Goal: Task Accomplishment & Management: Manage account settings

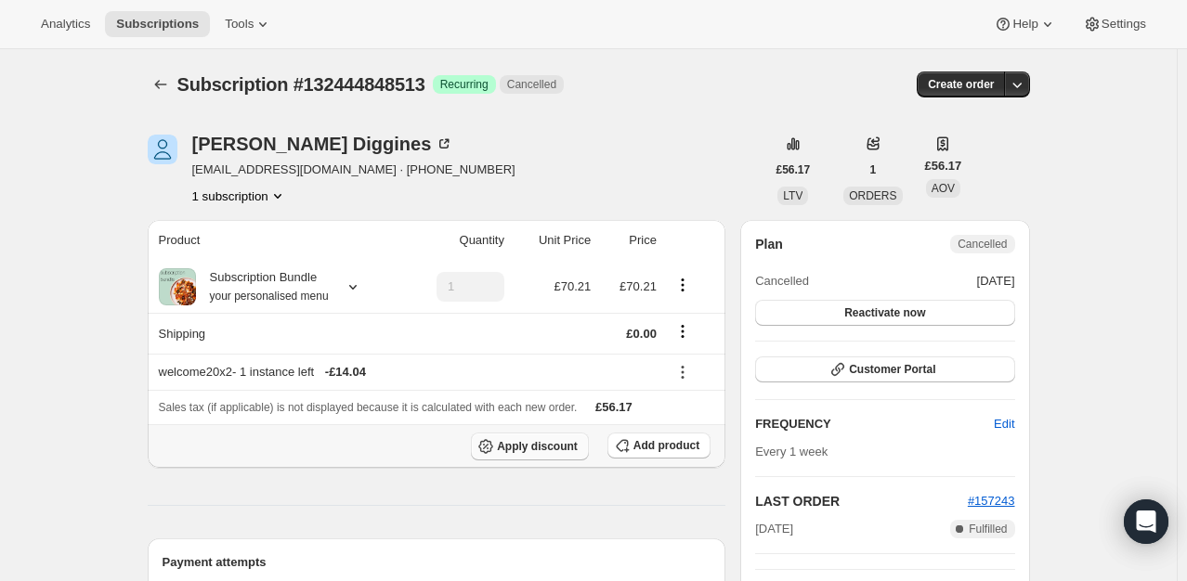
click at [551, 433] on button "Apply discount" at bounding box center [530, 447] width 118 height 28
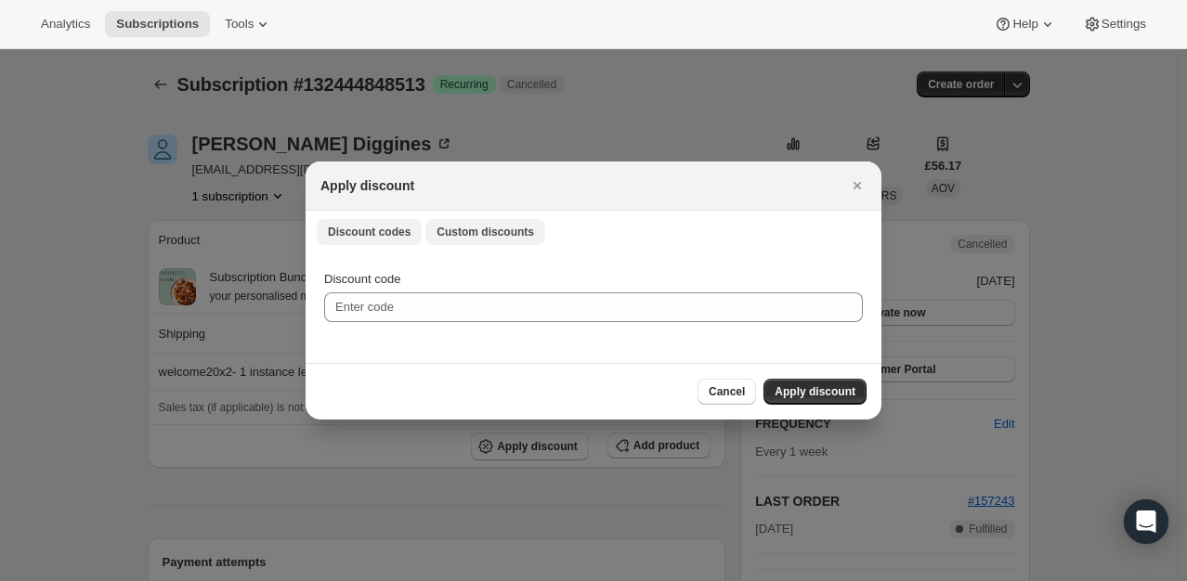
click at [461, 233] on span "Custom discounts" at bounding box center [485, 232] width 98 height 15
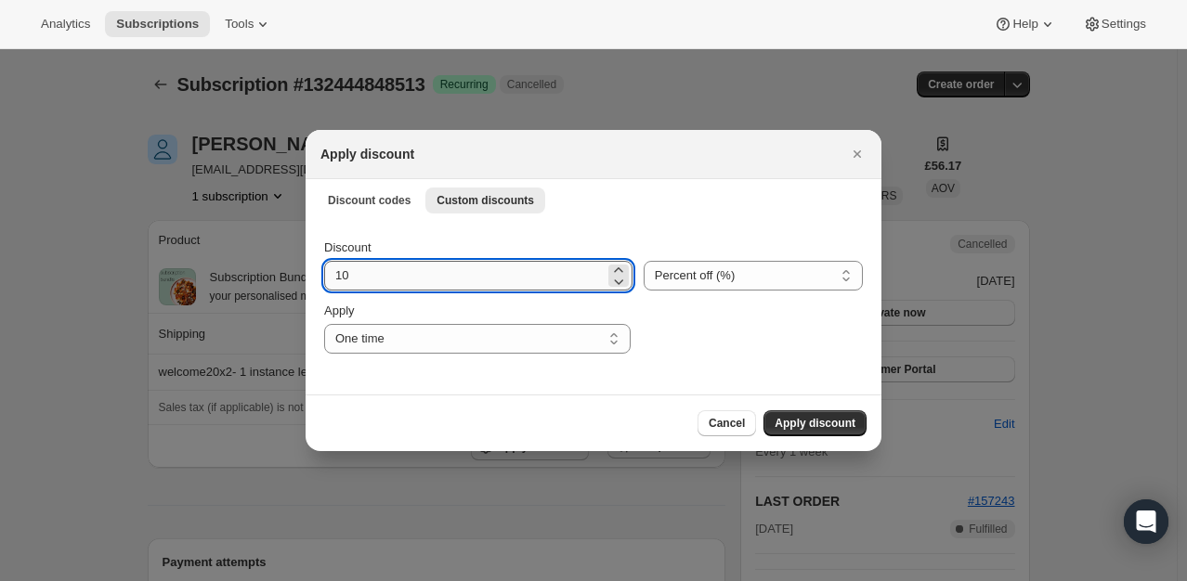
click at [367, 290] on input "10" at bounding box center [464, 276] width 280 height 30
type input "100"
click at [794, 422] on span "Apply discount" at bounding box center [814, 423] width 81 height 15
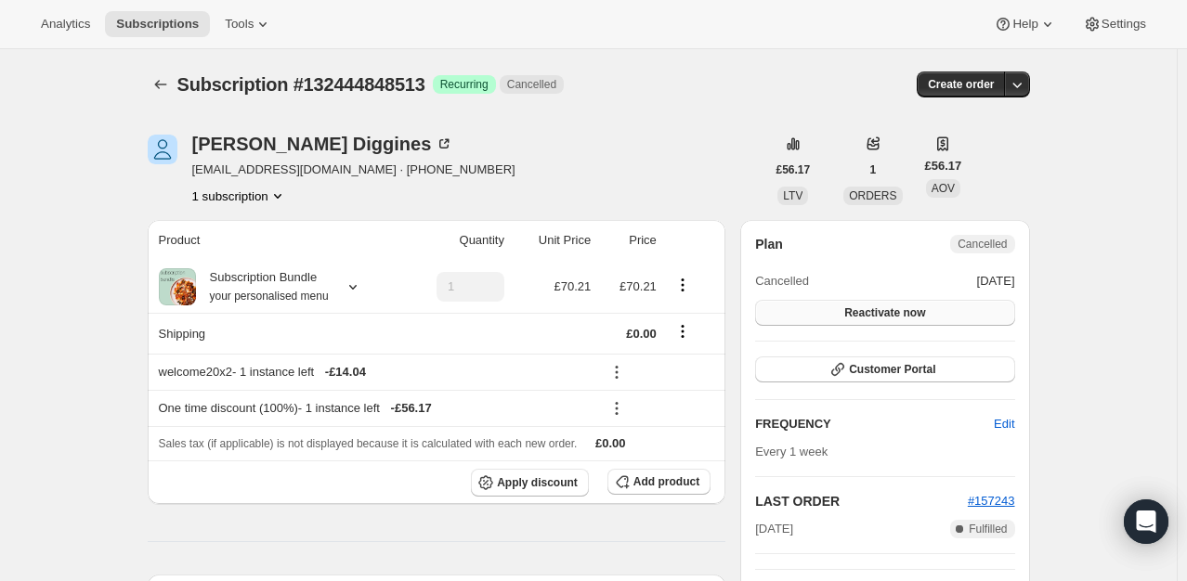
click at [956, 314] on button "Reactivate now" at bounding box center [884, 313] width 259 height 26
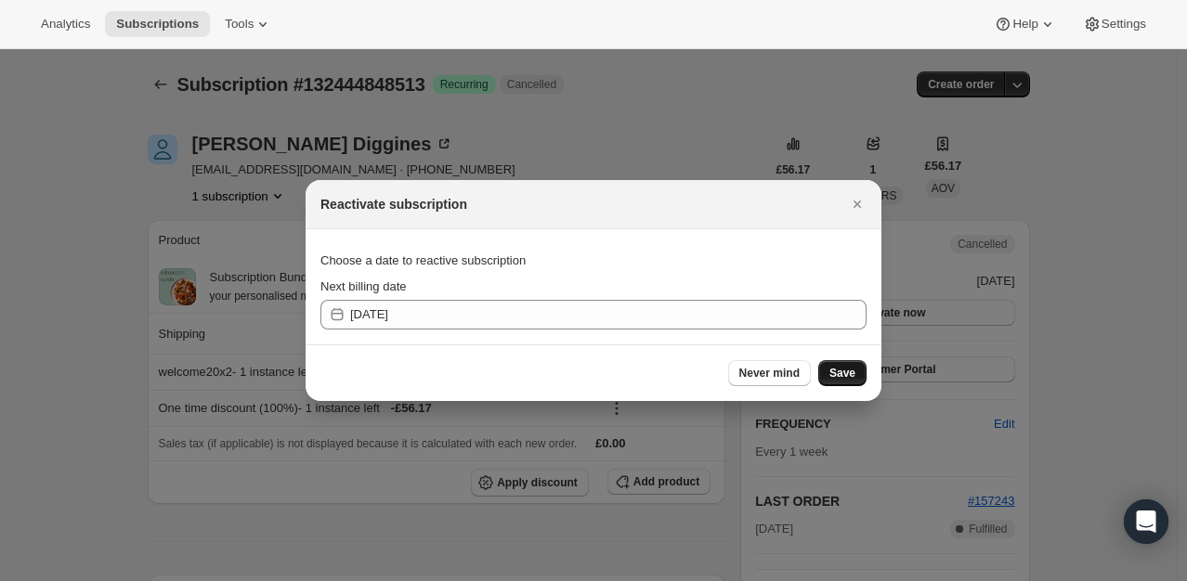
click at [841, 377] on span "Save" at bounding box center [842, 373] width 26 height 15
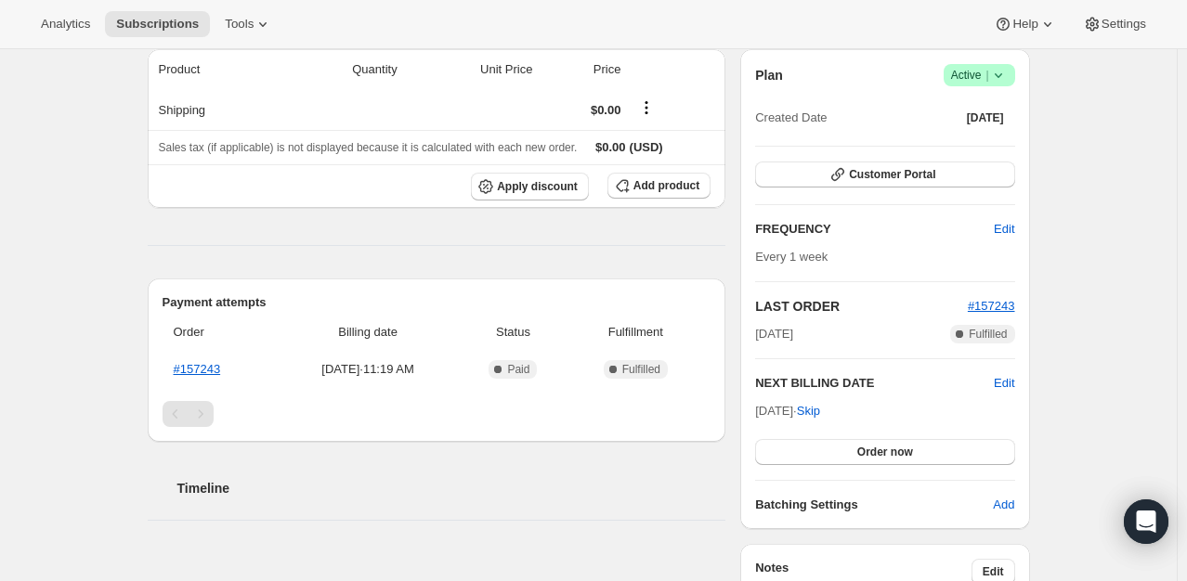
scroll to position [279, 0]
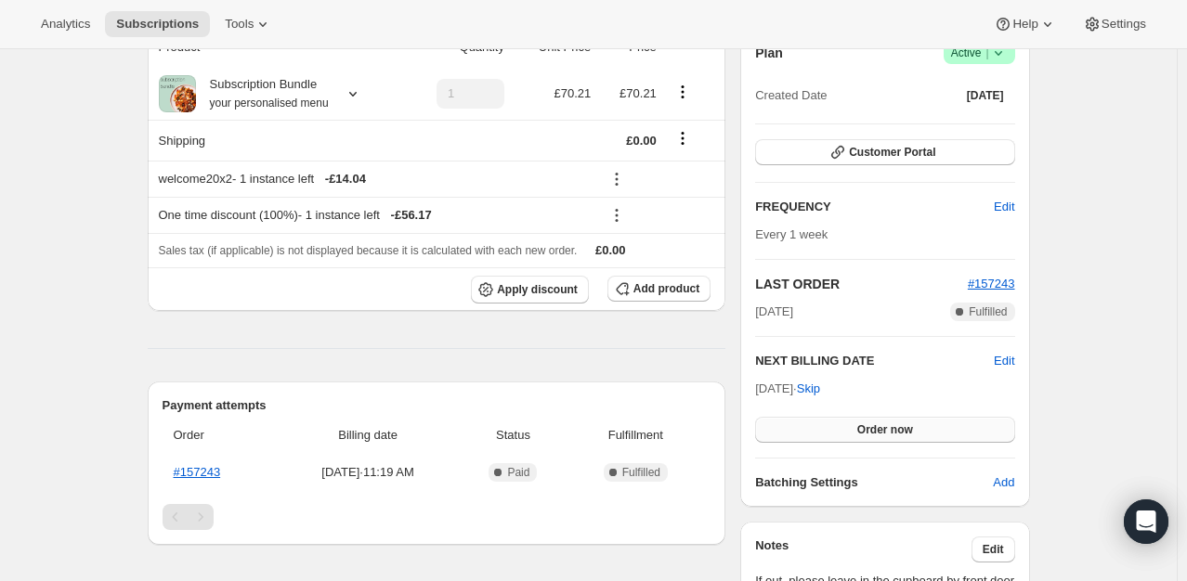
click at [854, 429] on button "Order now" at bounding box center [884, 430] width 259 height 26
click at [854, 429] on span "Click to confirm" at bounding box center [884, 430] width 85 height 15
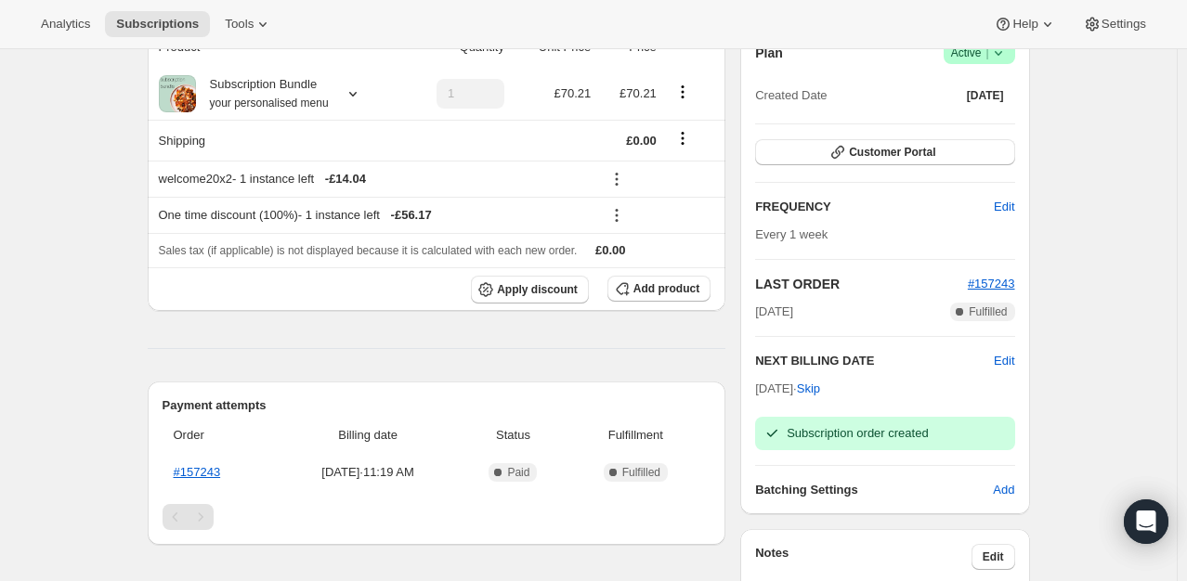
click at [1007, 62] on span "Success Active |" at bounding box center [980, 53] width 72 height 22
click at [957, 114] on span "Cancel subscription" at bounding box center [984, 120] width 105 height 14
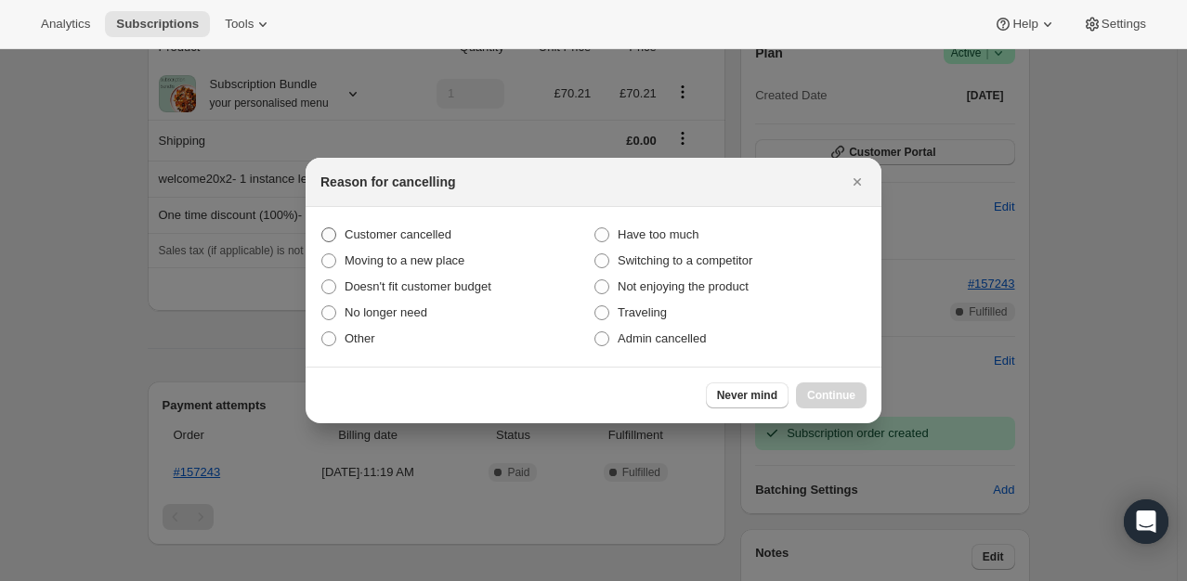
click at [441, 233] on span "Customer cancelled" at bounding box center [398, 235] width 107 height 14
click at [322, 228] on input "Customer cancelled" at bounding box center [321, 228] width 1 height 1
radio input "true"
click at [837, 403] on button "Continue" at bounding box center [831, 396] width 71 height 26
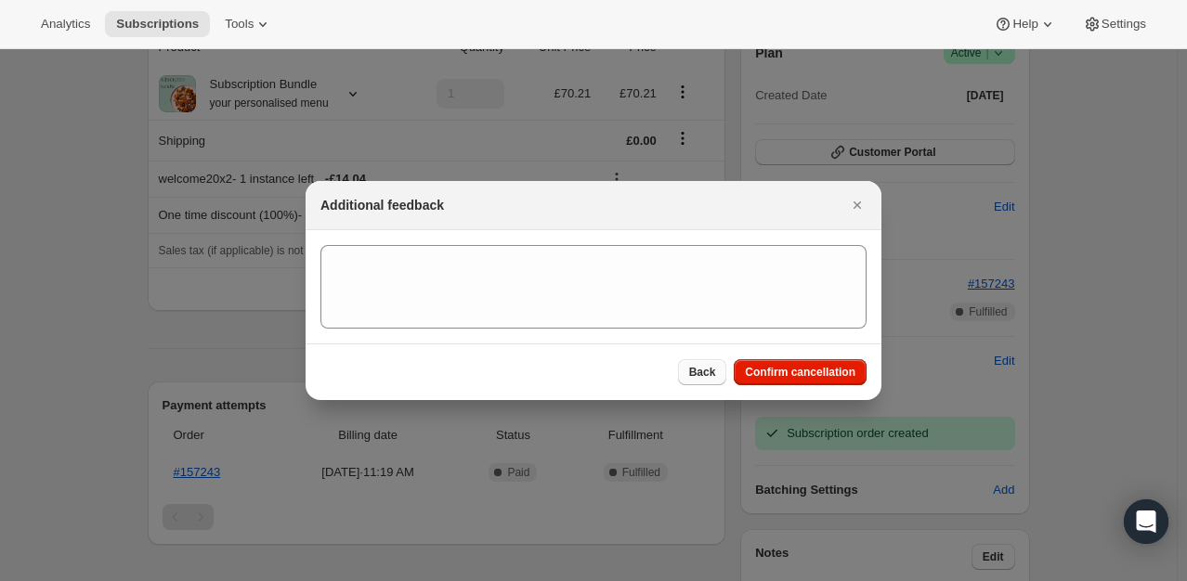
click at [703, 369] on span "Back" at bounding box center [702, 372] width 27 height 15
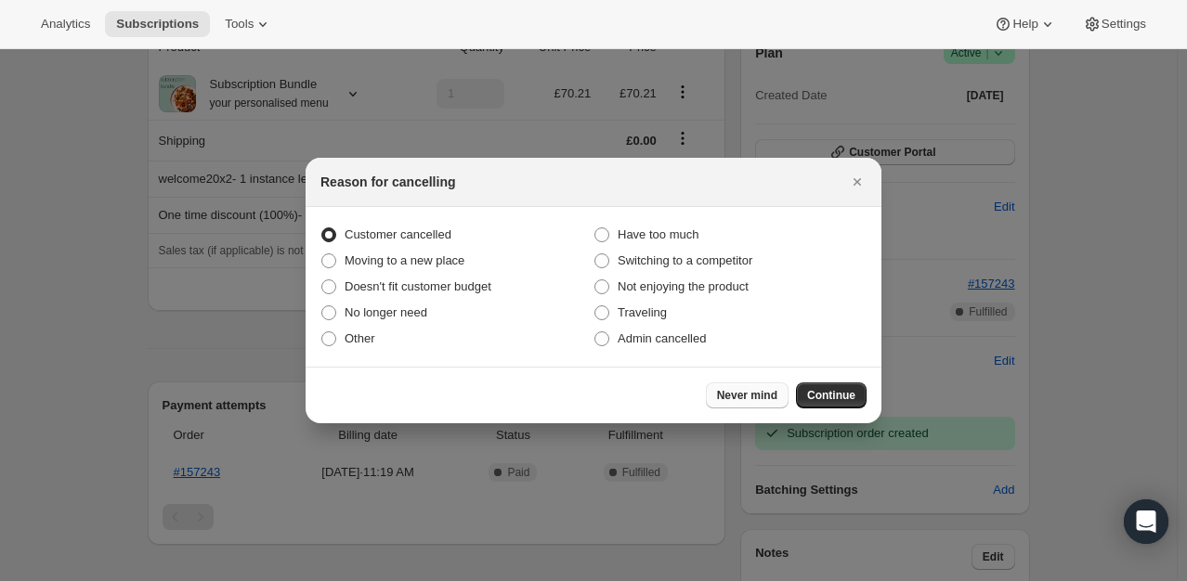
click at [759, 401] on span "Never mind" at bounding box center [747, 395] width 60 height 15
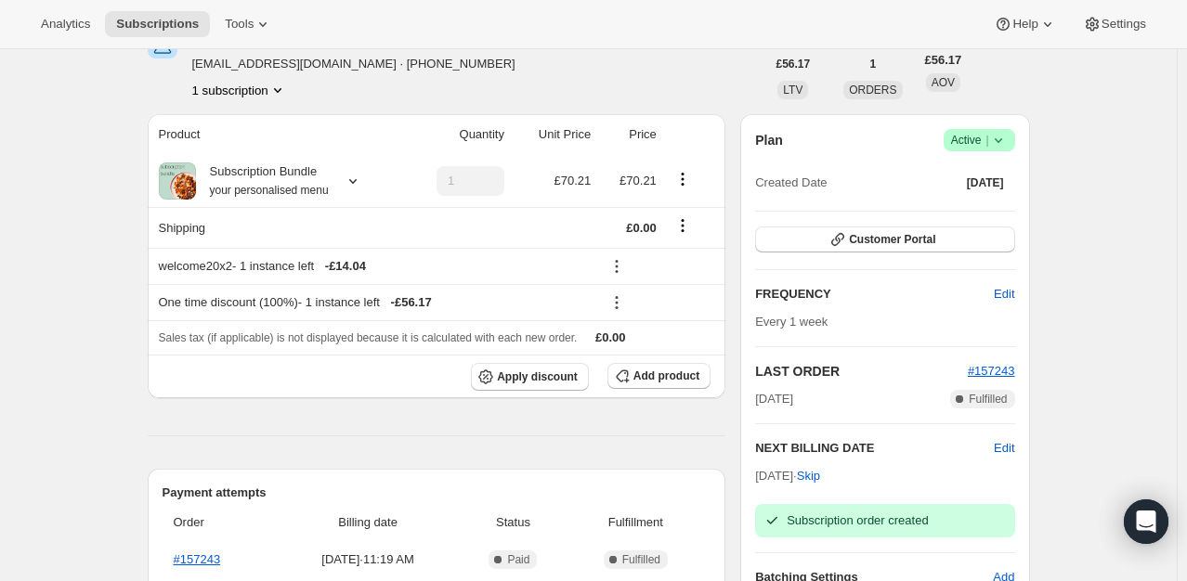
scroll to position [186, 0]
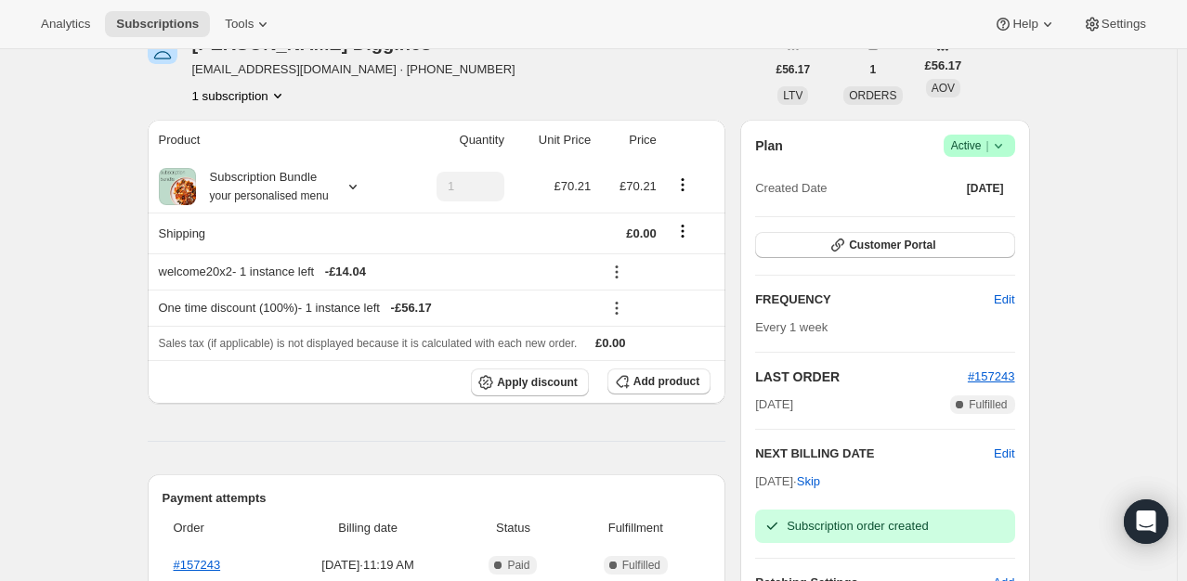
click at [1014, 150] on span "Success Active |" at bounding box center [980, 146] width 72 height 22
click at [968, 191] on button "Pause subscription" at bounding box center [985, 182] width 116 height 30
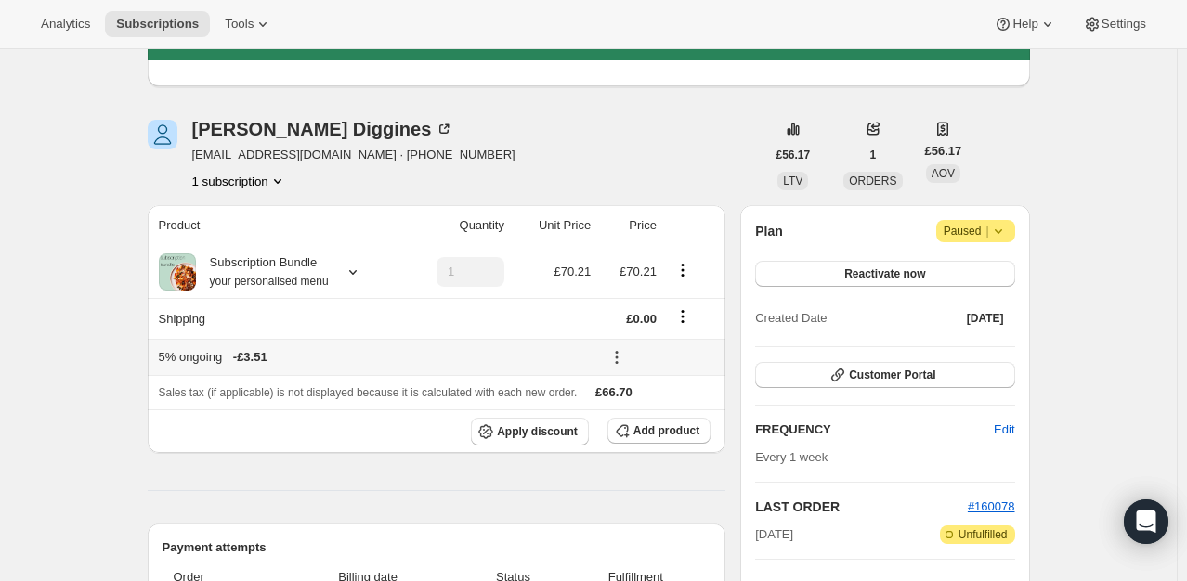
click at [625, 358] on icon at bounding box center [616, 357] width 19 height 19
click at [621, 358] on icon at bounding box center [616, 357] width 19 height 19
click at [555, 440] on button "Apply discount" at bounding box center [530, 432] width 118 height 28
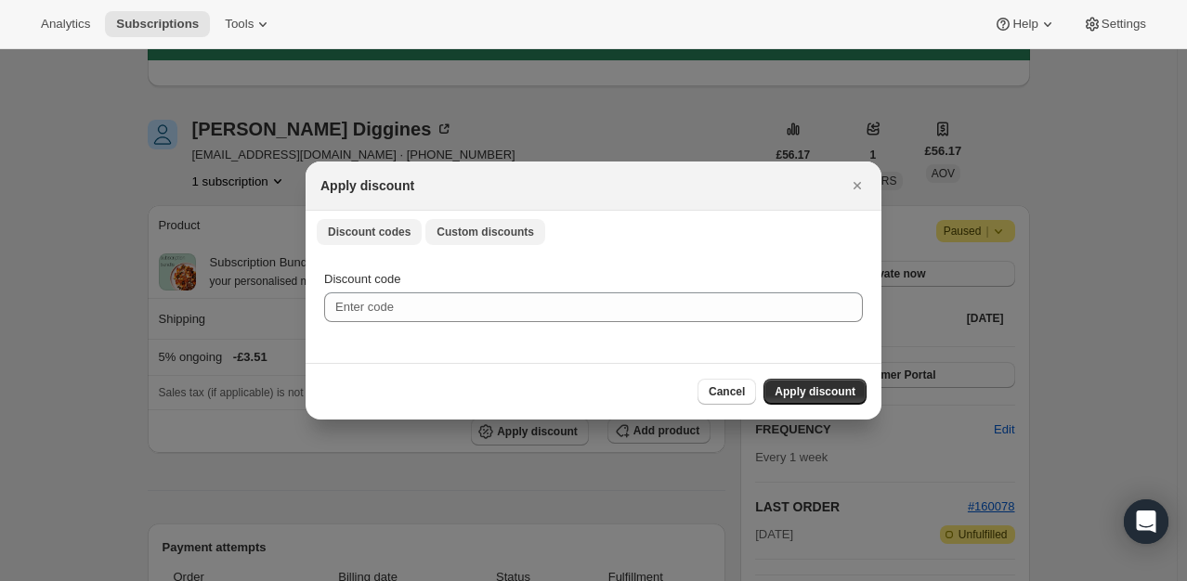
click at [471, 228] on span "Custom discounts" at bounding box center [485, 232] width 98 height 15
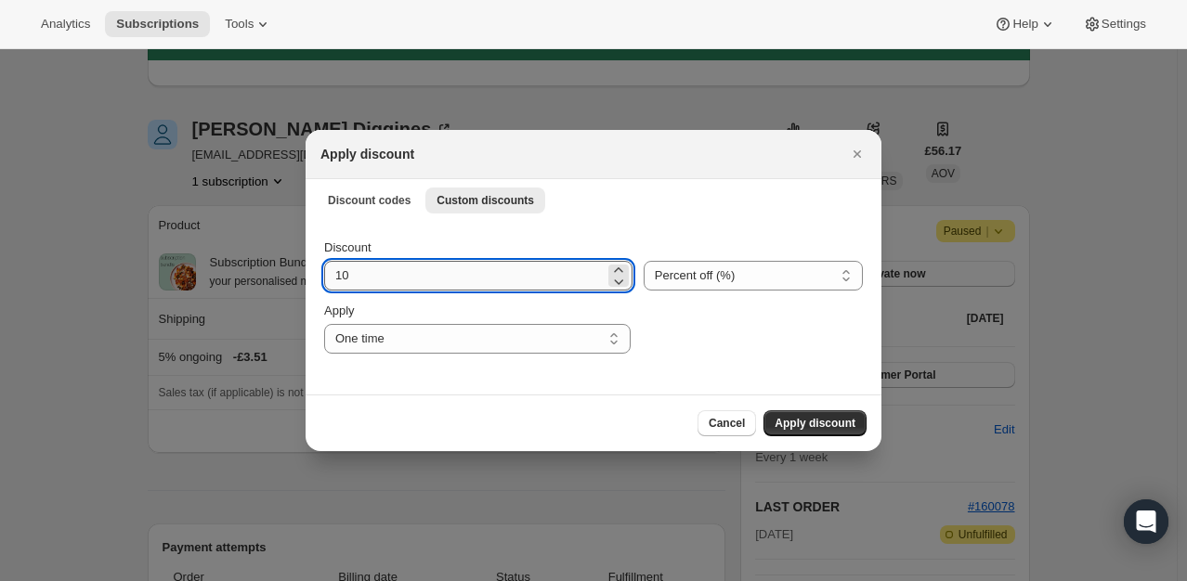
click at [397, 290] on input "10" at bounding box center [464, 276] width 280 height 30
drag, startPoint x: 398, startPoint y: 285, endPoint x: 271, endPoint y: 266, distance: 128.7
type input "20"
click at [828, 425] on span "Apply discount" at bounding box center [814, 423] width 81 height 15
